Goal: Task Accomplishment & Management: Use online tool/utility

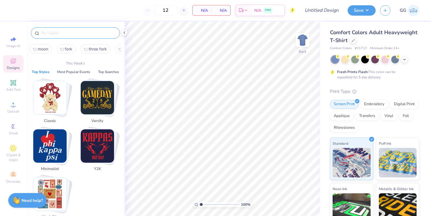
click at [75, 32] on input "text" at bounding box center [78, 33] width 75 height 6
click at [12, 64] on icon at bounding box center [13, 60] width 7 height 7
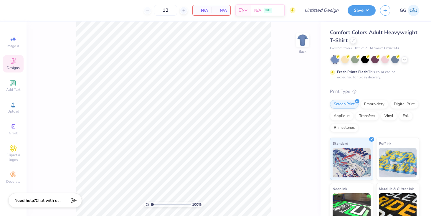
click at [10, 66] on span "Designs" at bounding box center [13, 67] width 13 height 5
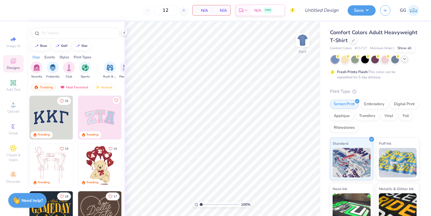
click at [407, 60] on div at bounding box center [404, 59] width 6 height 6
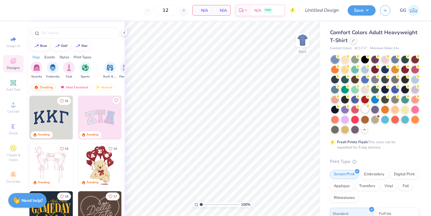
click at [365, 106] on div at bounding box center [365, 109] width 8 height 8
click at [105, 32] on input "text" at bounding box center [78, 33] width 75 height 6
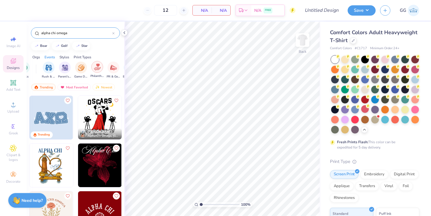
scroll to position [0, 60]
type input "alpha chi omega"
click at [64, 69] on img "filter for Parent's Weekend" at bounding box center [65, 67] width 7 height 7
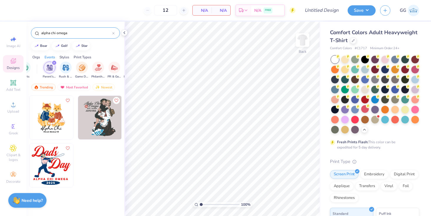
click at [95, 35] on input "alpha chi omega" at bounding box center [77, 33] width 72 height 6
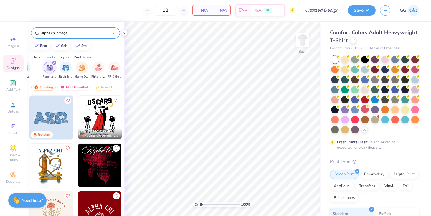
click at [95, 35] on input "alpha chi omega" at bounding box center [77, 33] width 72 height 6
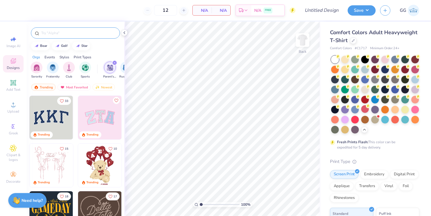
click at [73, 34] on input "text" at bounding box center [78, 33] width 75 height 6
type input "f"
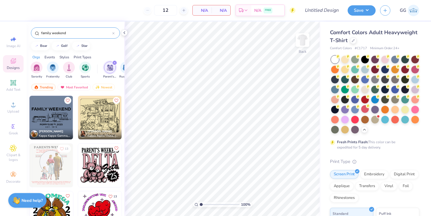
type input "family weekend"
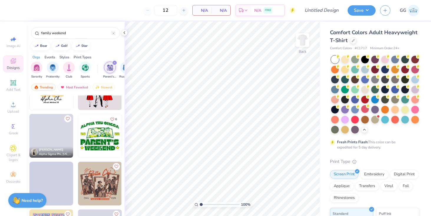
scroll to position [0, 0]
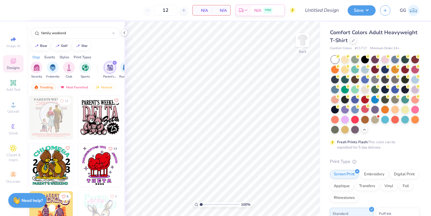
click at [97, 55] on div "Orgs Events Styles Print Types" at bounding box center [76, 56] width 98 height 8
click at [92, 87] on div "Trending Most Favorited Newest" at bounding box center [76, 89] width 98 height 14
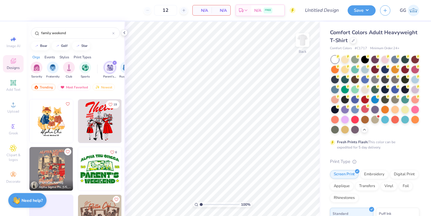
scroll to position [188, 0]
click at [91, 124] on img at bounding box center [100, 121] width 44 height 44
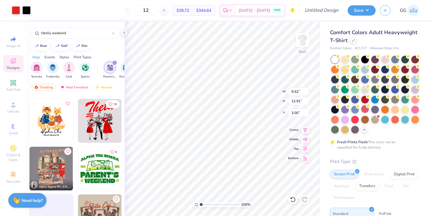
type input "9.52"
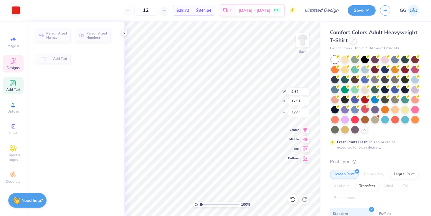
type input "3.80"
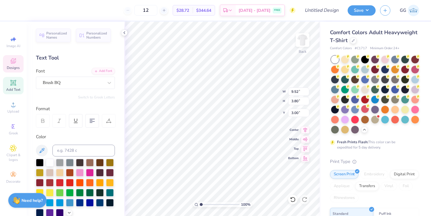
scroll to position [0, 0]
type textarea "Alpha Chi"
type textarea "Family"
click at [323, 176] on div "Comfort Colors Adult Heavyweight T-Shirt Comfort Colors # C1717 Minimum Order: …" at bounding box center [376, 181] width 110 height 319
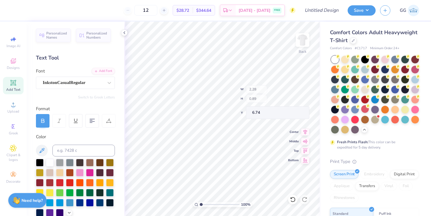
type input "0.81"
type input "6.78"
paste textarea
type textarea "Ax"
type input "8.71"
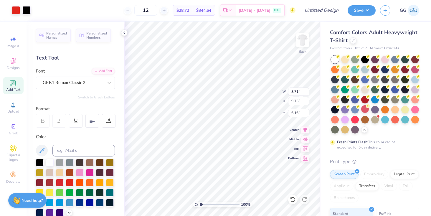
type input "9.75"
type input "6.16"
type input "0.71"
type input "0.39"
type input "8.91"
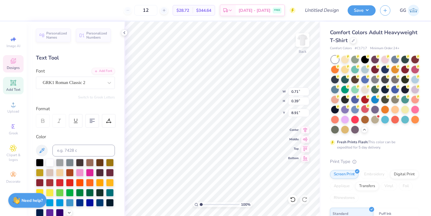
type input "1.02"
type input "0.56"
type input "8.92"
type textarea "Ax"
click at [71, 89] on div "GRK1 Roman Classic 2" at bounding box center [75, 83] width 79 height 12
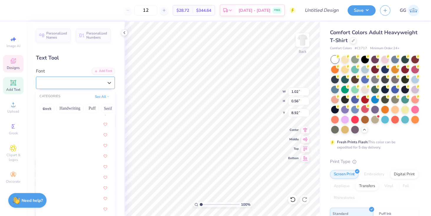
scroll to position [1803, 0]
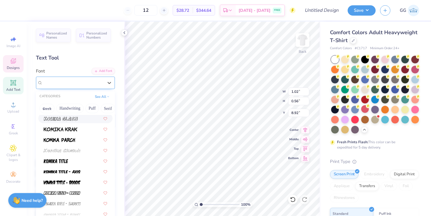
click at [85, 81] on span "GRK1 Roman Classic 2" at bounding box center [64, 82] width 43 height 7
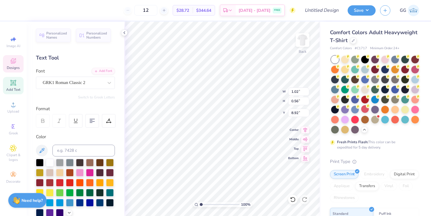
click at [84, 58] on div "Text Tool" at bounding box center [75, 58] width 79 height 8
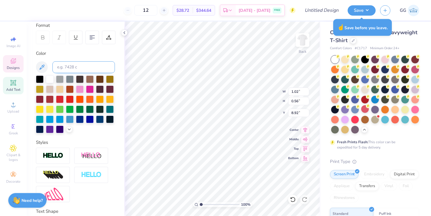
scroll to position [91, 0]
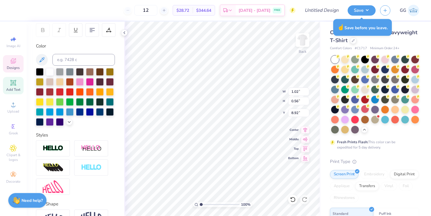
click at [79, 133] on div "Styles" at bounding box center [75, 135] width 79 height 7
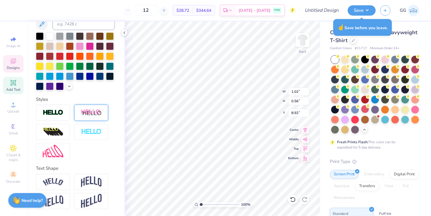
scroll to position [0, 0]
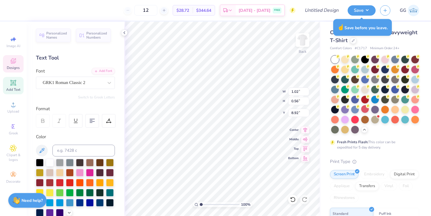
click at [83, 127] on div at bounding box center [76, 121] width 80 height 14
click at [13, 75] on div "Image AI Designs Add Text Upload Greek Clipart & logos Decorate" at bounding box center [13, 109] width 21 height 153
click at [16, 80] on icon at bounding box center [13, 82] width 7 height 7
click at [16, 82] on icon at bounding box center [13, 82] width 7 height 7
click at [16, 83] on icon at bounding box center [13, 82] width 7 height 7
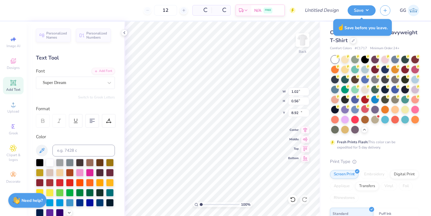
type input "5.59"
type input "1.62"
type input "11.69"
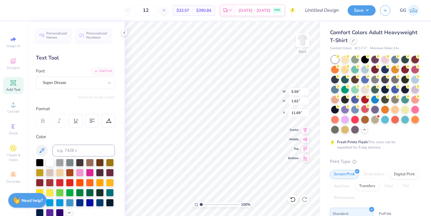
type textarea "T"
